Goal: Information Seeking & Learning: Learn about a topic

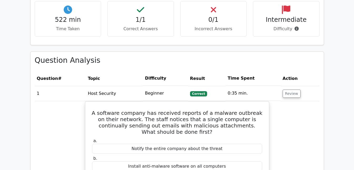
scroll to position [368, 0]
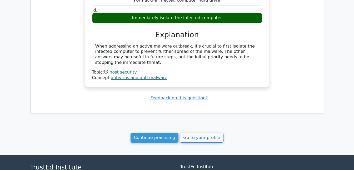
click at [159, 138] on link "Continue practicing" at bounding box center [155, 138] width 48 height 10
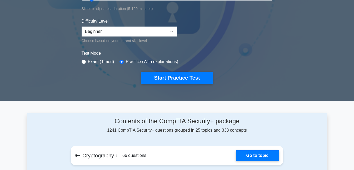
scroll to position [126, 0]
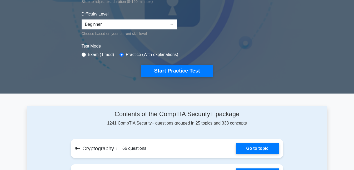
click at [193, 68] on button "Start Practice Test" at bounding box center [176, 71] width 71 height 12
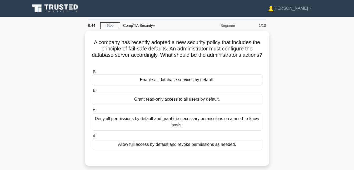
click at [175, 120] on div "Deny all permissions by default and grant the necessary permissions on a need-t…" at bounding box center [177, 121] width 171 height 17
click at [92, 112] on input "c. Deny all permissions by default and grant the necessary permissions on a nee…" at bounding box center [92, 110] width 0 height 3
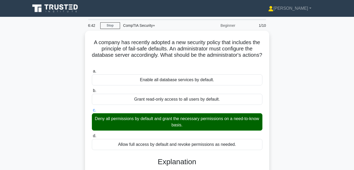
scroll to position [114, 0]
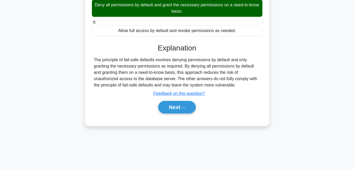
click at [172, 106] on button "Next" at bounding box center [177, 107] width 38 height 13
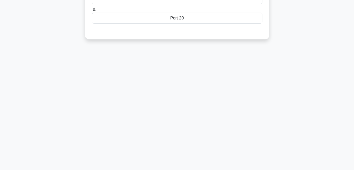
scroll to position [0, 0]
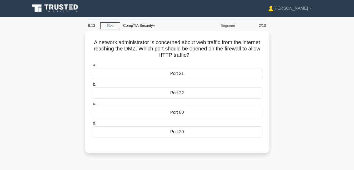
click at [186, 70] on div "Port 21" at bounding box center [177, 73] width 171 height 11
click at [92, 67] on input "a. Port 21" at bounding box center [92, 64] width 0 height 3
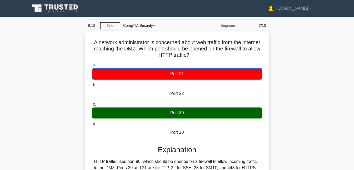
scroll to position [114, 0]
